Goal: Task Accomplishment & Management: Manage account settings

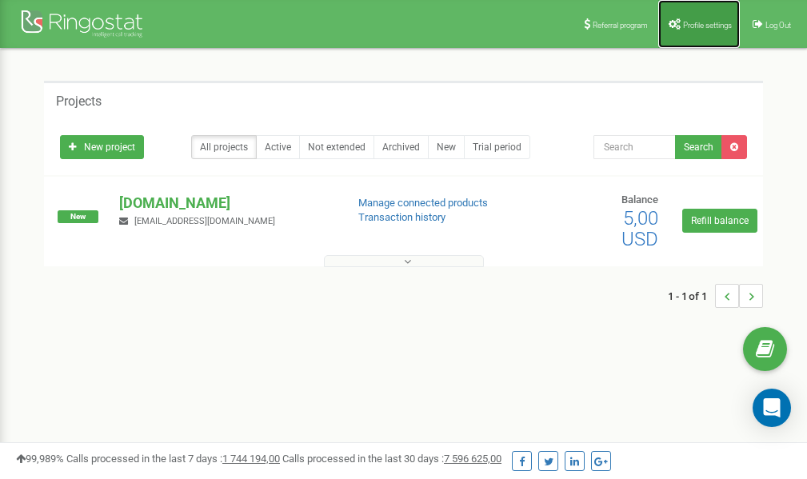
click at [695, 22] on span "Profile settings" at bounding box center [707, 25] width 49 height 9
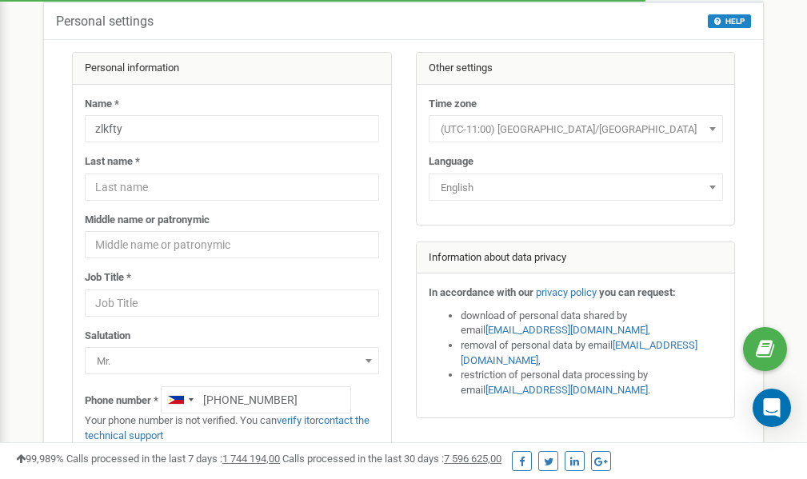
scroll to position [80, 0]
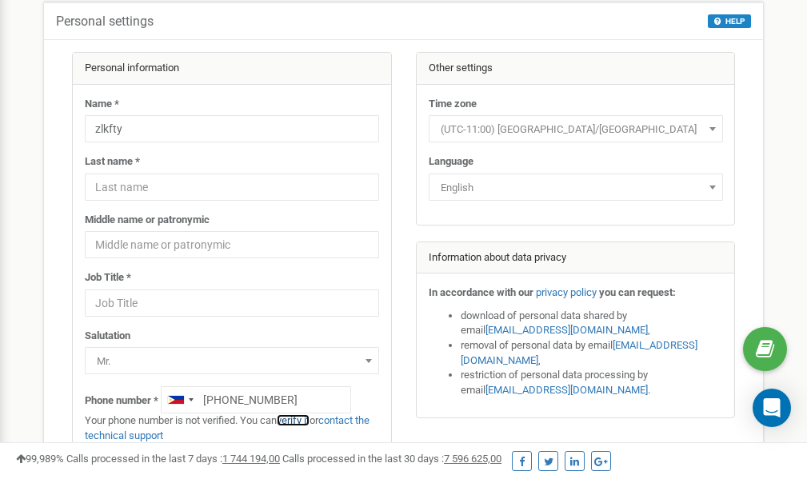
click at [304, 422] on link "verify it" at bounding box center [293, 421] width 33 height 12
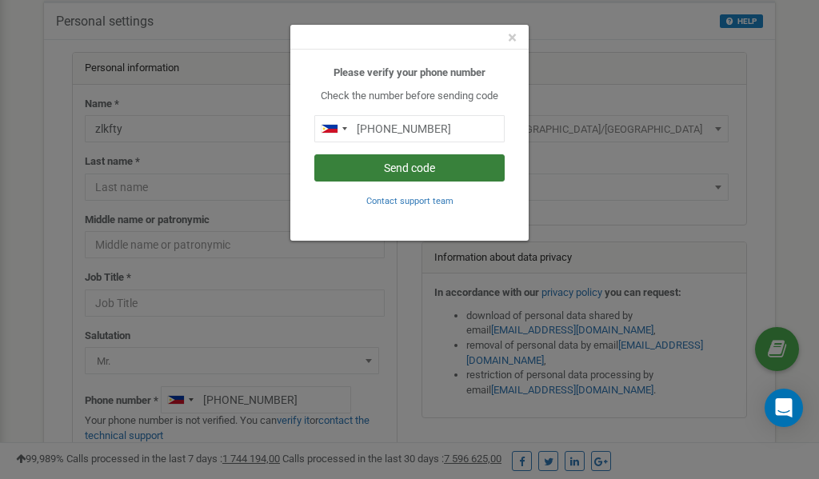
click at [417, 166] on button "Send code" at bounding box center [409, 167] width 190 height 27
